Goal: Information Seeking & Learning: Learn about a topic

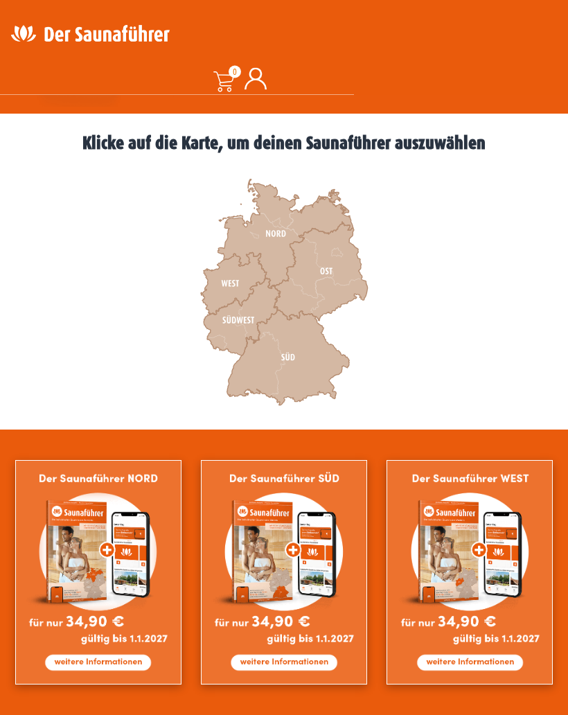
scroll to position [364, 0]
click at [236, 289] on icon at bounding box center [234, 284] width 66 height 62
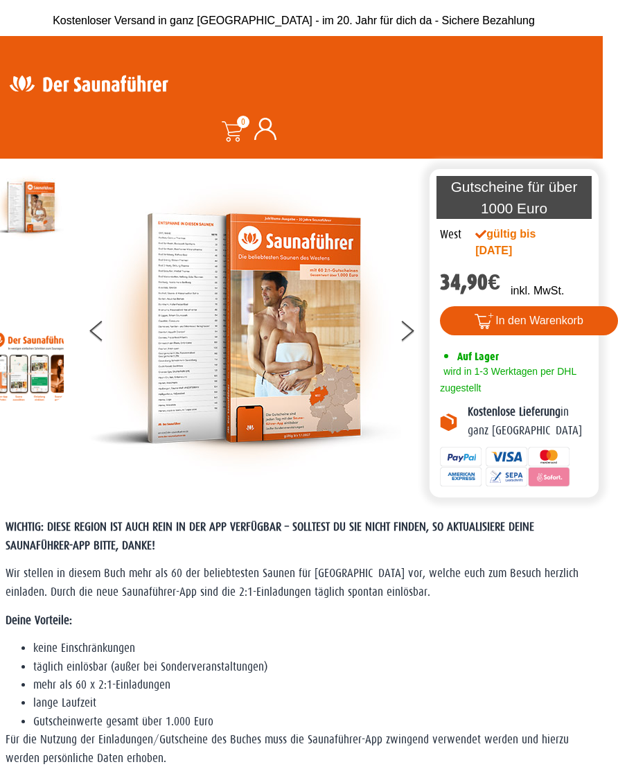
scroll to position [0, 15]
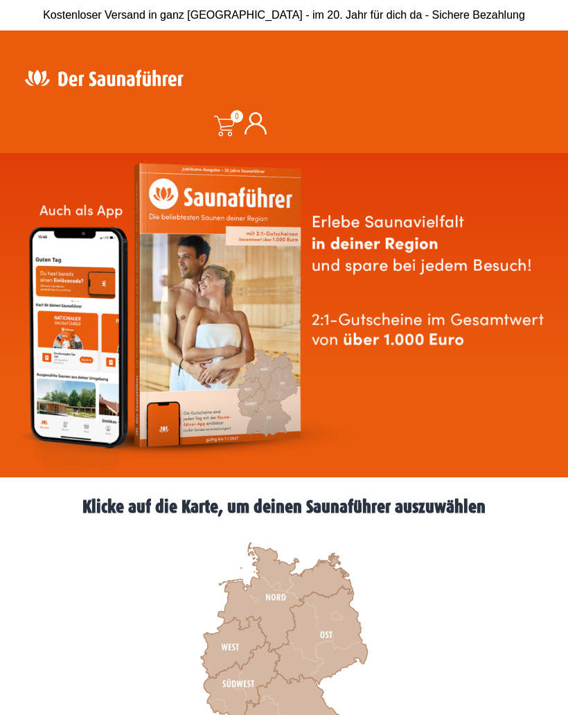
click at [247, 683] on icon at bounding box center [242, 680] width 76 height 77
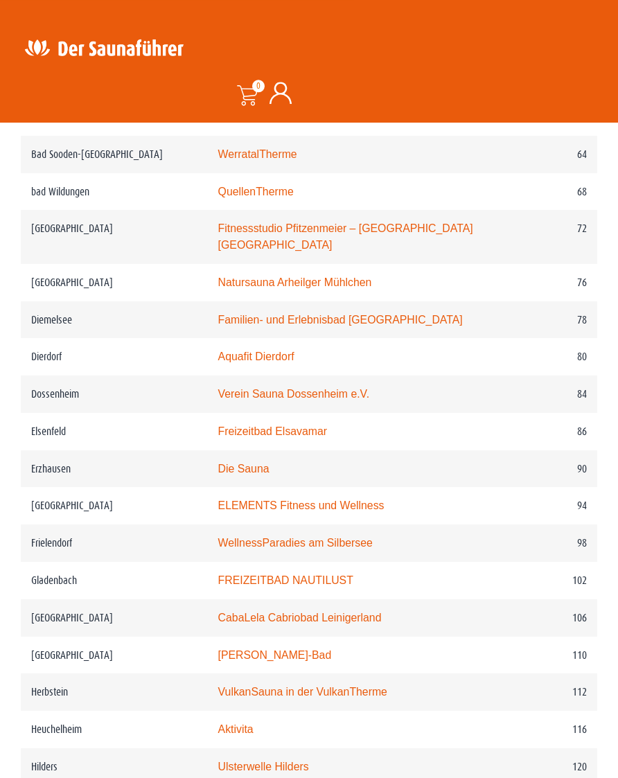
scroll to position [1166, 0]
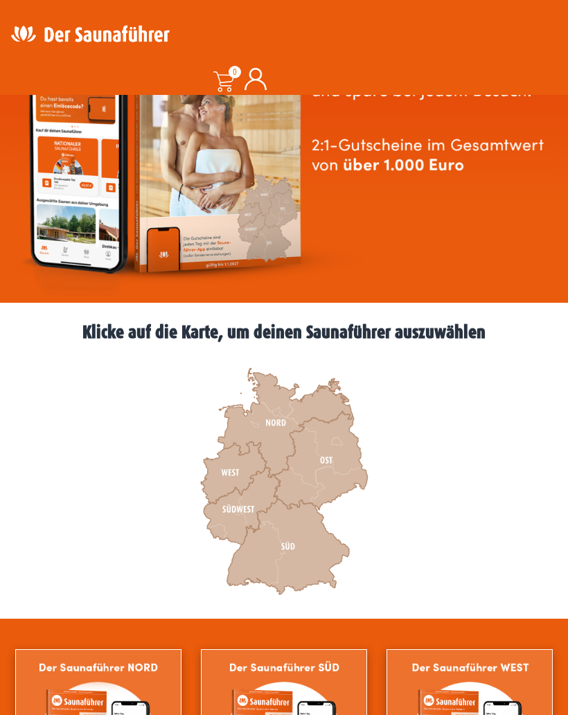
scroll to position [176, 0]
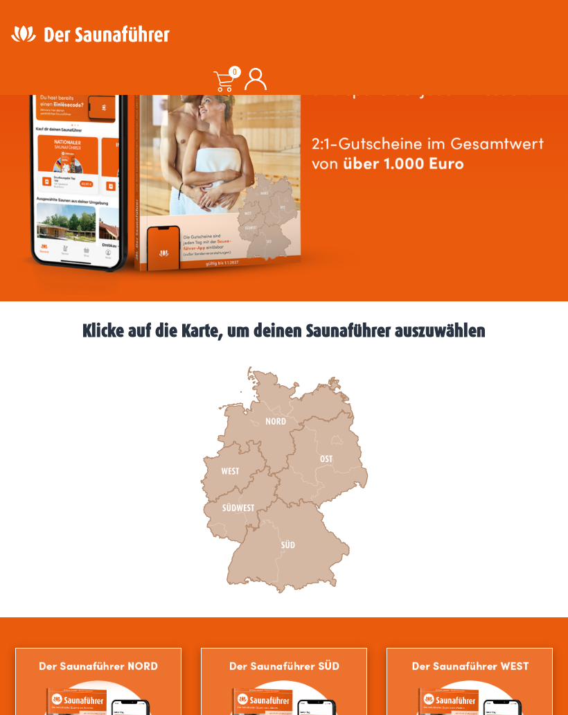
click at [297, 551] on icon at bounding box center [288, 546] width 123 height 96
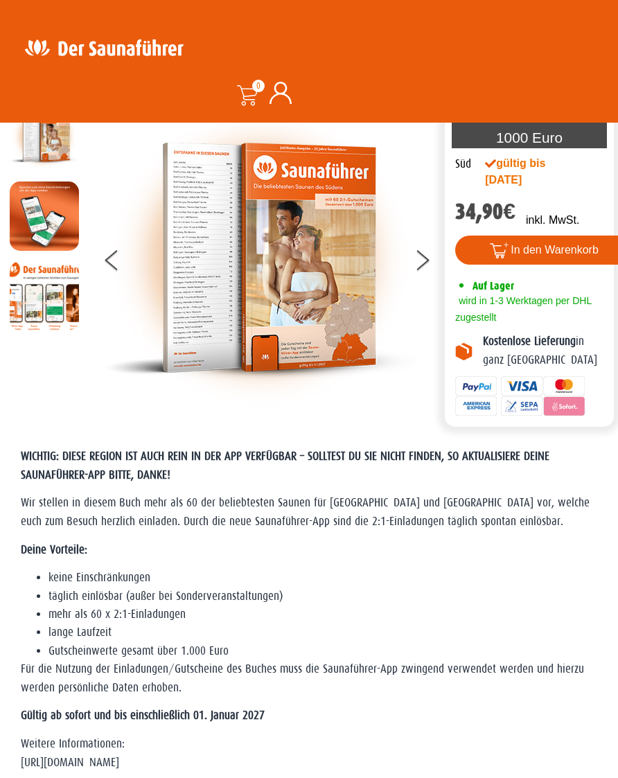
scroll to position [64, 0]
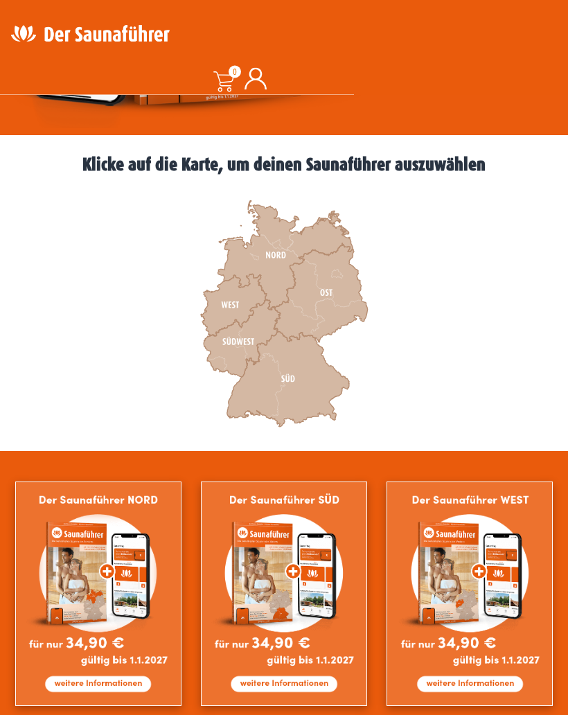
scroll to position [342, 0]
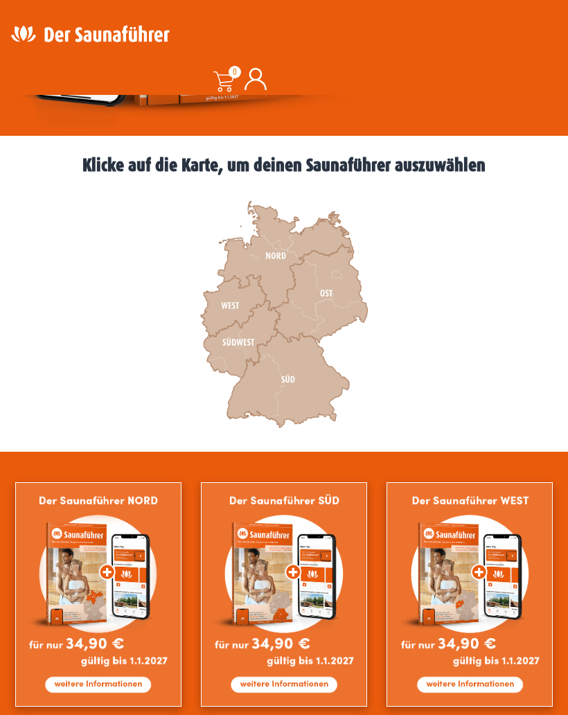
click at [235, 306] on icon at bounding box center [234, 306] width 66 height 62
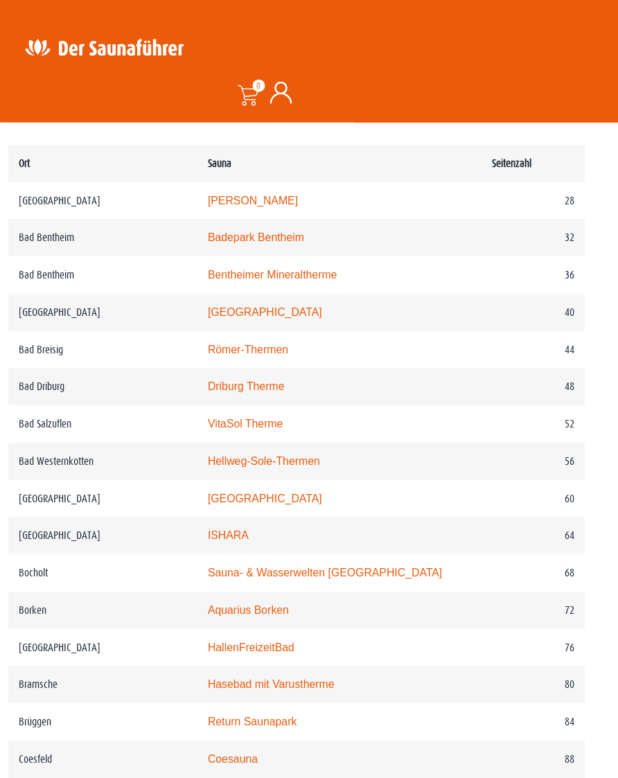
scroll to position [770, 11]
